Goal: Complete application form

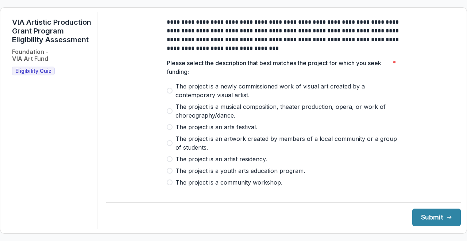
click at [181, 94] on span "The project is a newly commissioned work of visual art created by a contemporar…" at bounding box center [287, 91] width 225 height 18
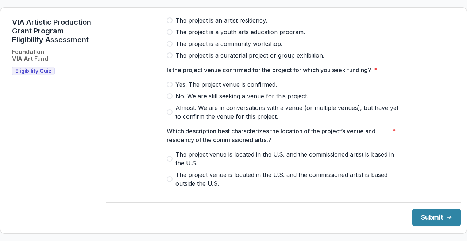
scroll to position [139, 0]
click at [183, 89] on span "Yes. The project venue is confirmed." at bounding box center [225, 84] width 101 height 9
click at [184, 112] on span "Almost. We are in conversations with a venue (or multiple venues), but have yet…" at bounding box center [287, 112] width 225 height 18
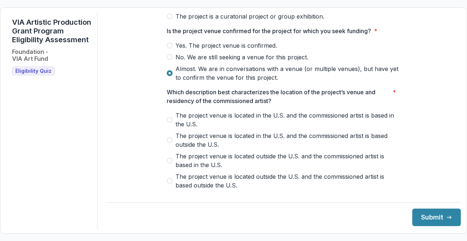
scroll to position [183, 0]
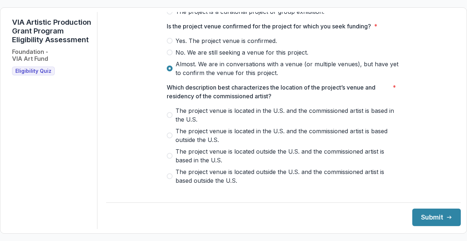
click at [188, 45] on span "Yes. The project venue is confirmed." at bounding box center [225, 40] width 101 height 9
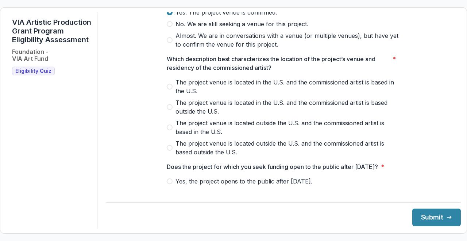
scroll to position [213, 0]
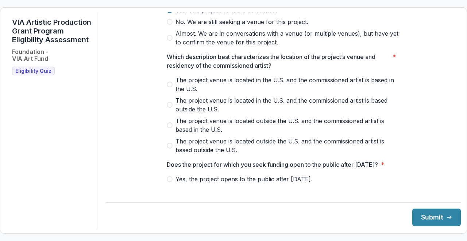
click at [192, 90] on span "The project venue is located in the U.S. and the commissioned artist is based i…" at bounding box center [287, 85] width 225 height 18
click at [189, 43] on span "Almost. We are in conversations with a venue (or multiple venues), but have yet…" at bounding box center [287, 38] width 225 height 18
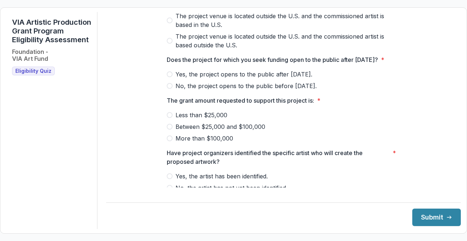
scroll to position [321, 0]
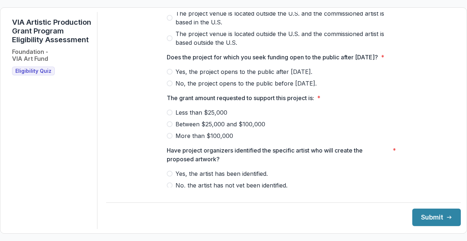
click at [187, 76] on span "Yes, the project opens to the public after [DATE]." at bounding box center [243, 71] width 137 height 9
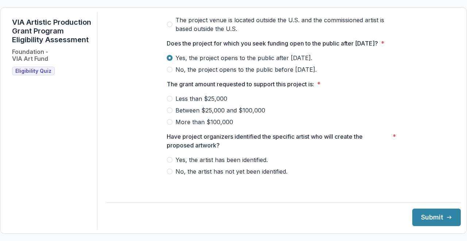
scroll to position [343, 0]
click at [182, 111] on div "Less than $25,000 Between $25,000 and $100,000 More than $100,000" at bounding box center [283, 110] width 233 height 32
click at [182, 115] on span "Between $25,000 and $100,000" at bounding box center [220, 110] width 90 height 9
click at [185, 164] on span "Yes, the artist has been identified." at bounding box center [221, 160] width 92 height 9
click at [423, 215] on button "Submit" at bounding box center [436, 218] width 48 height 18
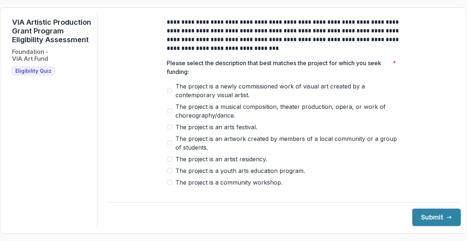
click at [188, 98] on span "The project is a newly commissioned work of visual art created by a contemporar…" at bounding box center [287, 91] width 225 height 18
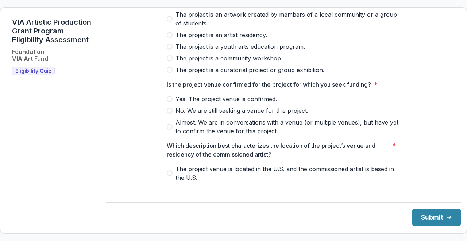
scroll to position [125, 0]
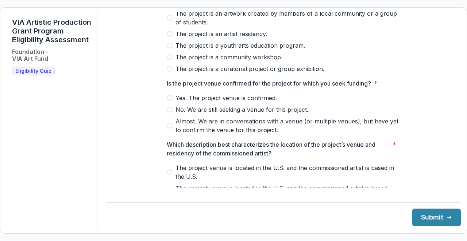
click at [188, 101] on span "Yes. The project venue is confirmed." at bounding box center [225, 98] width 101 height 9
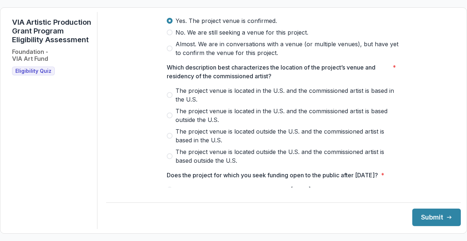
scroll to position [206, 0]
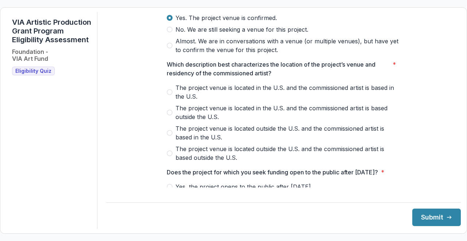
click at [188, 101] on span "The project venue is located in the U.S. and the commissioned artist is based i…" at bounding box center [287, 92] width 225 height 18
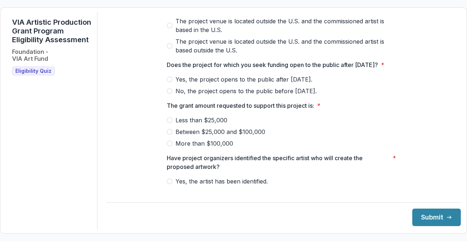
scroll to position [332, 0]
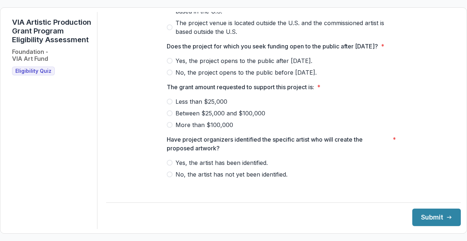
click at [188, 65] on span "Yes, the project opens to the public after [DATE]." at bounding box center [243, 61] width 137 height 9
click at [185, 118] on span "Between $25,000 and $100,000" at bounding box center [220, 113] width 90 height 9
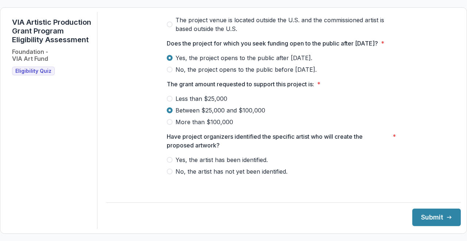
click at [186, 164] on span "Yes, the artist has been identified." at bounding box center [221, 160] width 92 height 9
click at [429, 219] on button "Submit" at bounding box center [436, 218] width 48 height 18
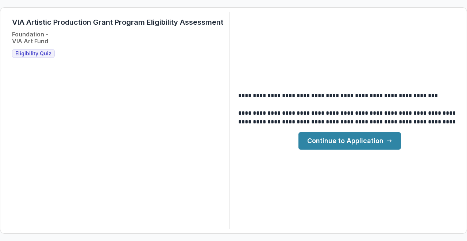
click at [377, 138] on link "Continue to Application" at bounding box center [349, 141] width 102 height 18
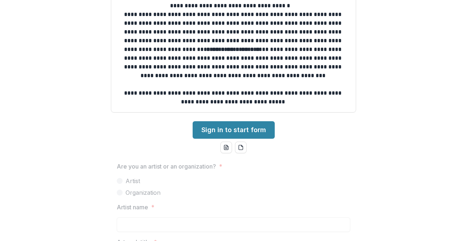
scroll to position [211, 0]
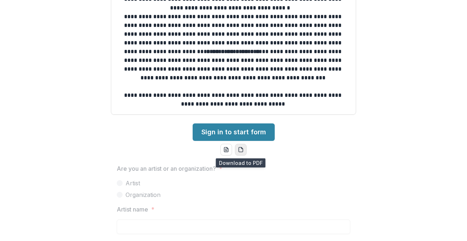
click at [242, 150] on button "pdf-download" at bounding box center [241, 150] width 12 height 12
